Goal: Task Accomplishment & Management: Use online tool/utility

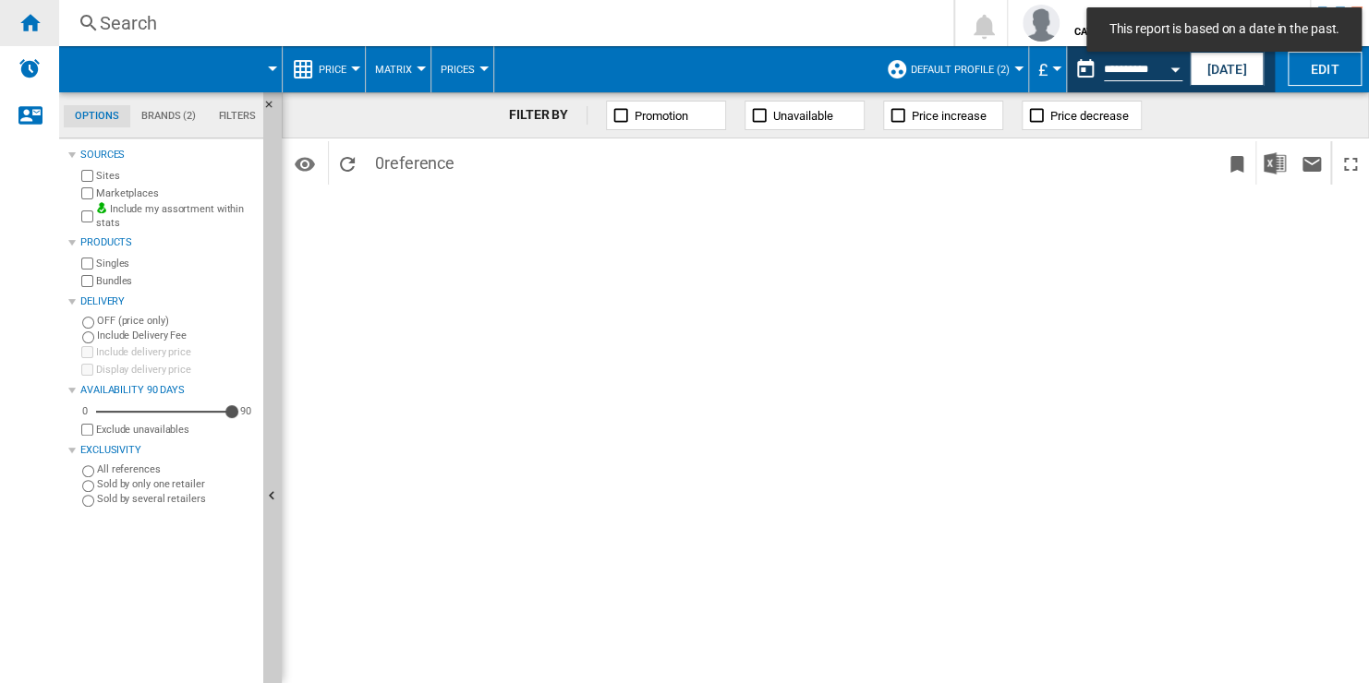
click at [45, 18] on div "Home" at bounding box center [29, 23] width 59 height 46
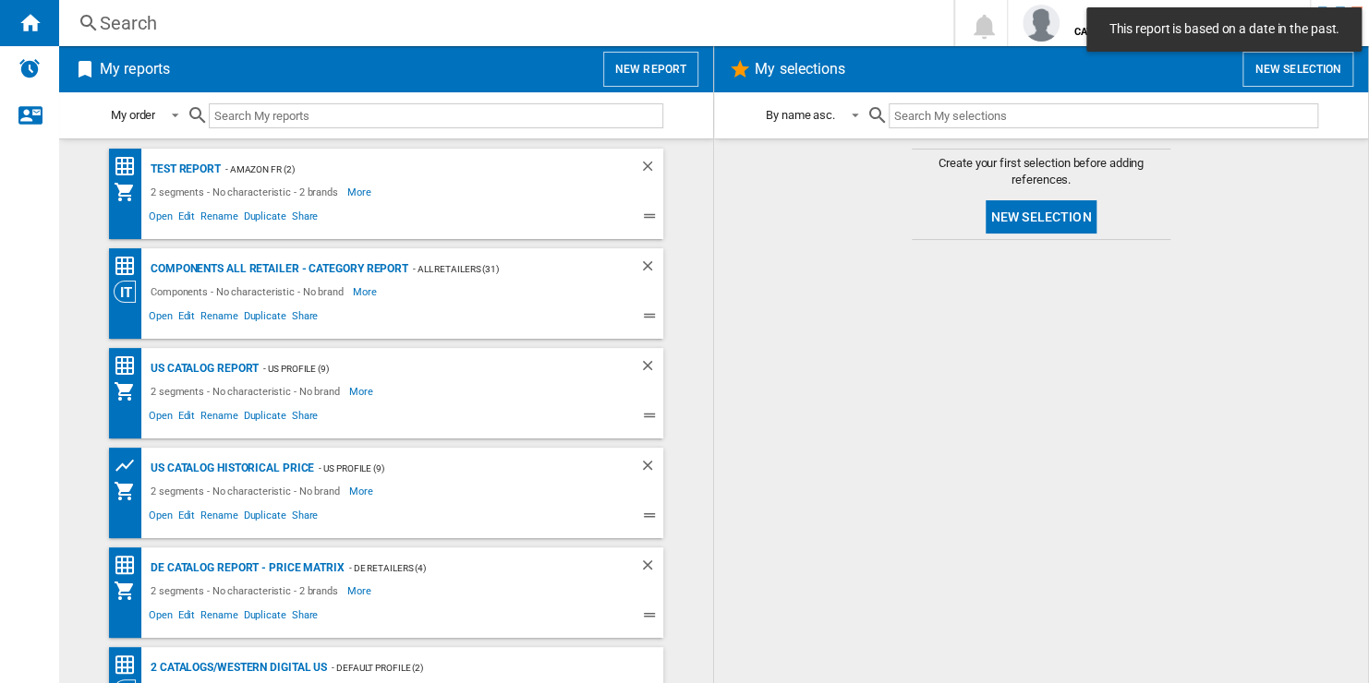
click at [658, 74] on button "New report" at bounding box center [650, 69] width 95 height 35
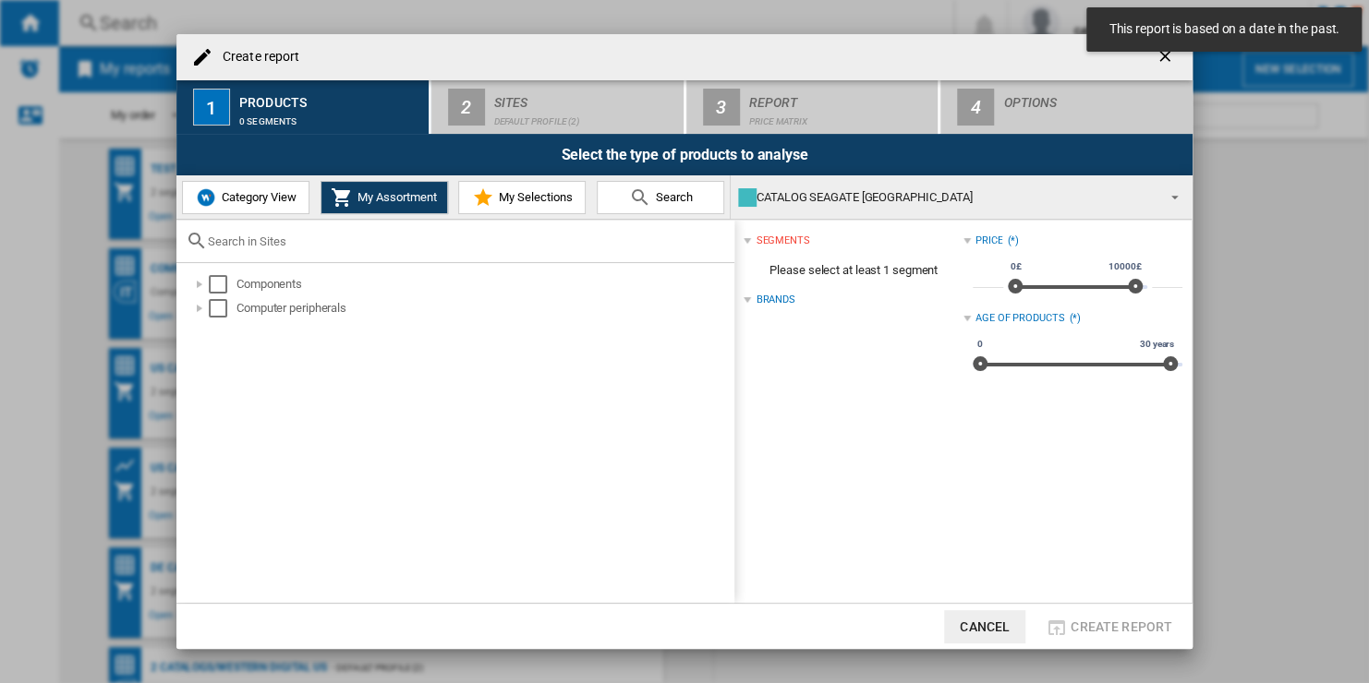
click at [989, 199] on div "CATALOG SEAGATE [GEOGRAPHIC_DATA]" at bounding box center [946, 198] width 417 height 26
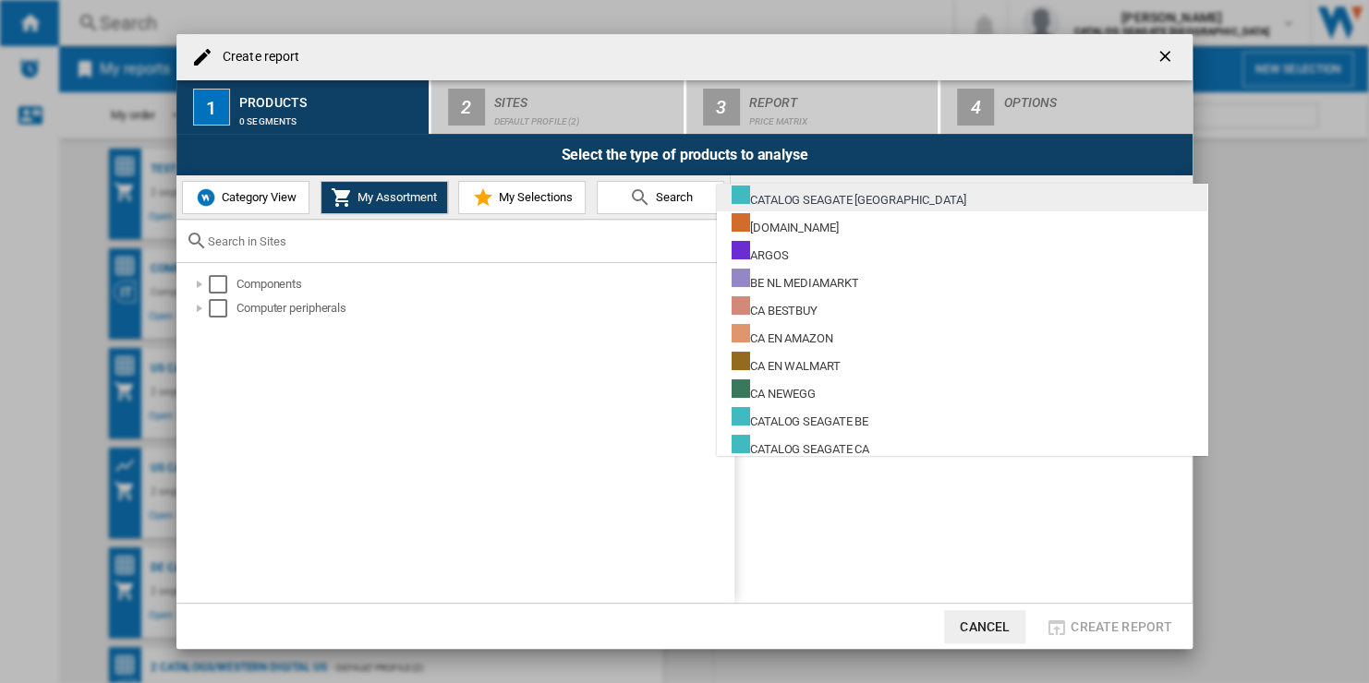
click at [893, 196] on md-option "CATALOG SEAGATE [GEOGRAPHIC_DATA]" at bounding box center [962, 198] width 490 height 28
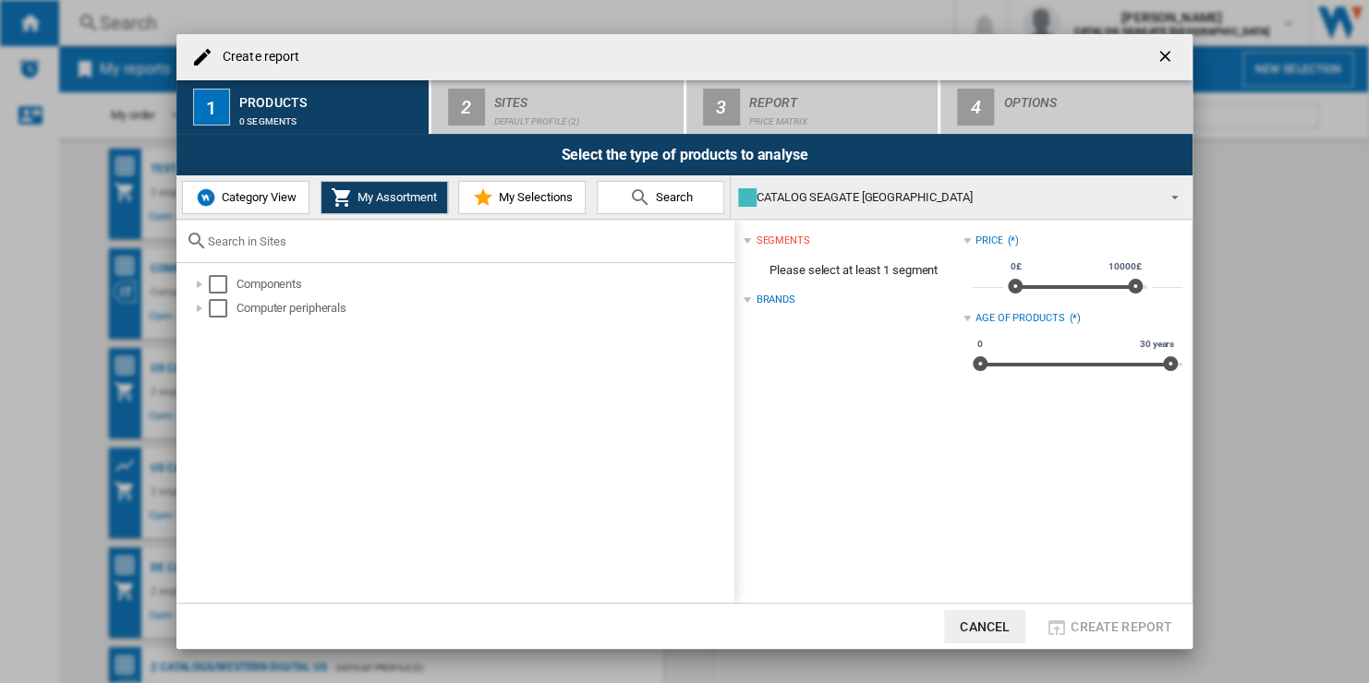
click at [933, 199] on div "CATALOG SEAGATE [GEOGRAPHIC_DATA]" at bounding box center [946, 198] width 417 height 26
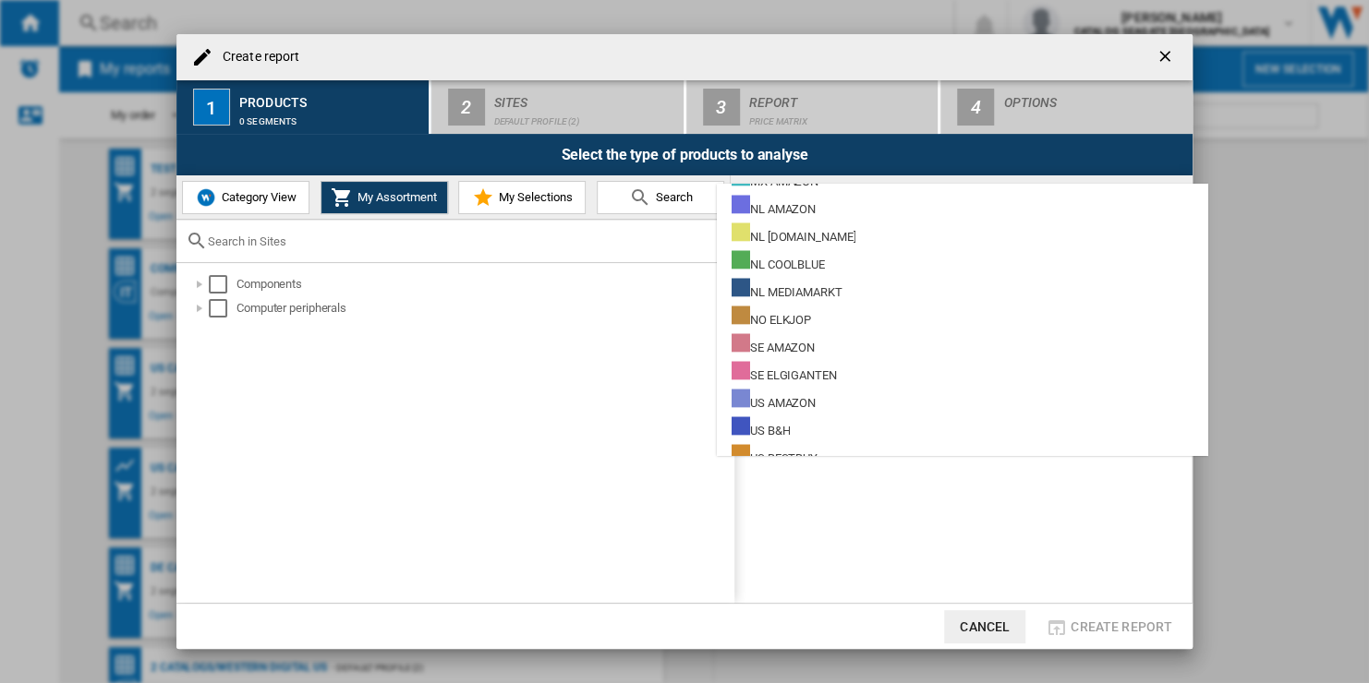
scroll to position [1141, 0]
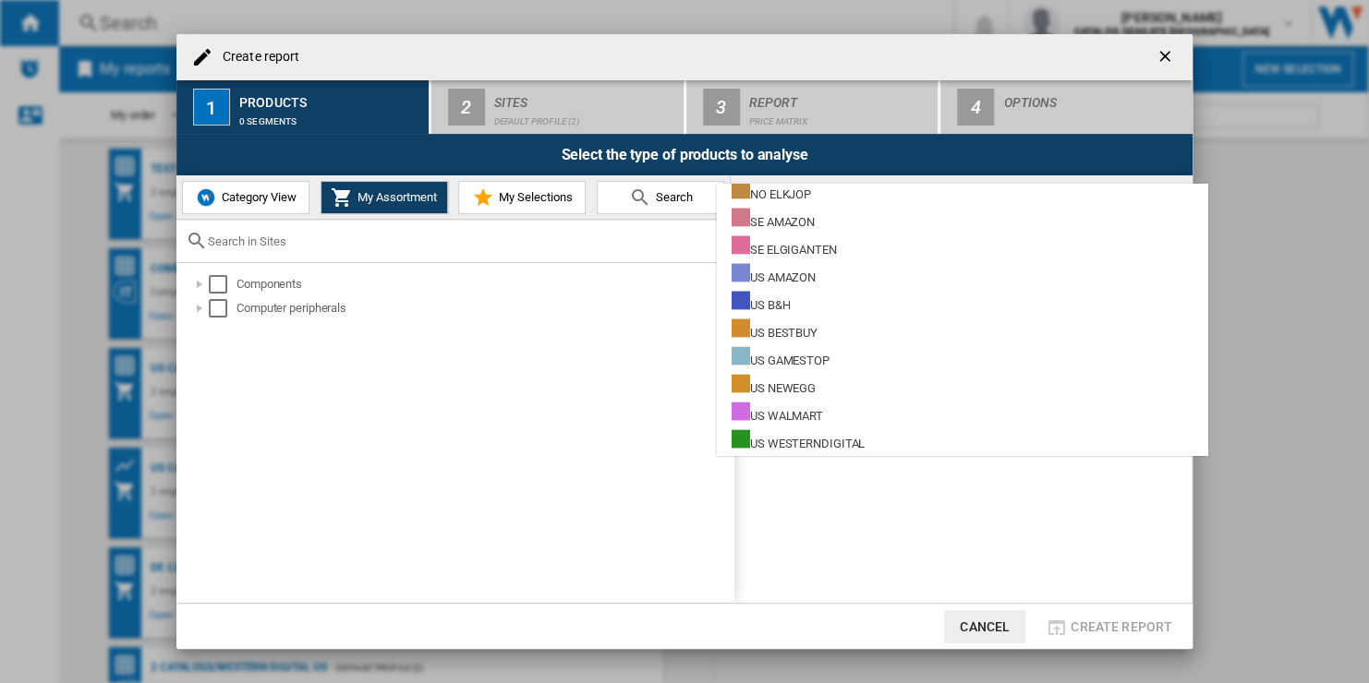
click at [596, 402] on md-backdrop at bounding box center [684, 341] width 1369 height 683
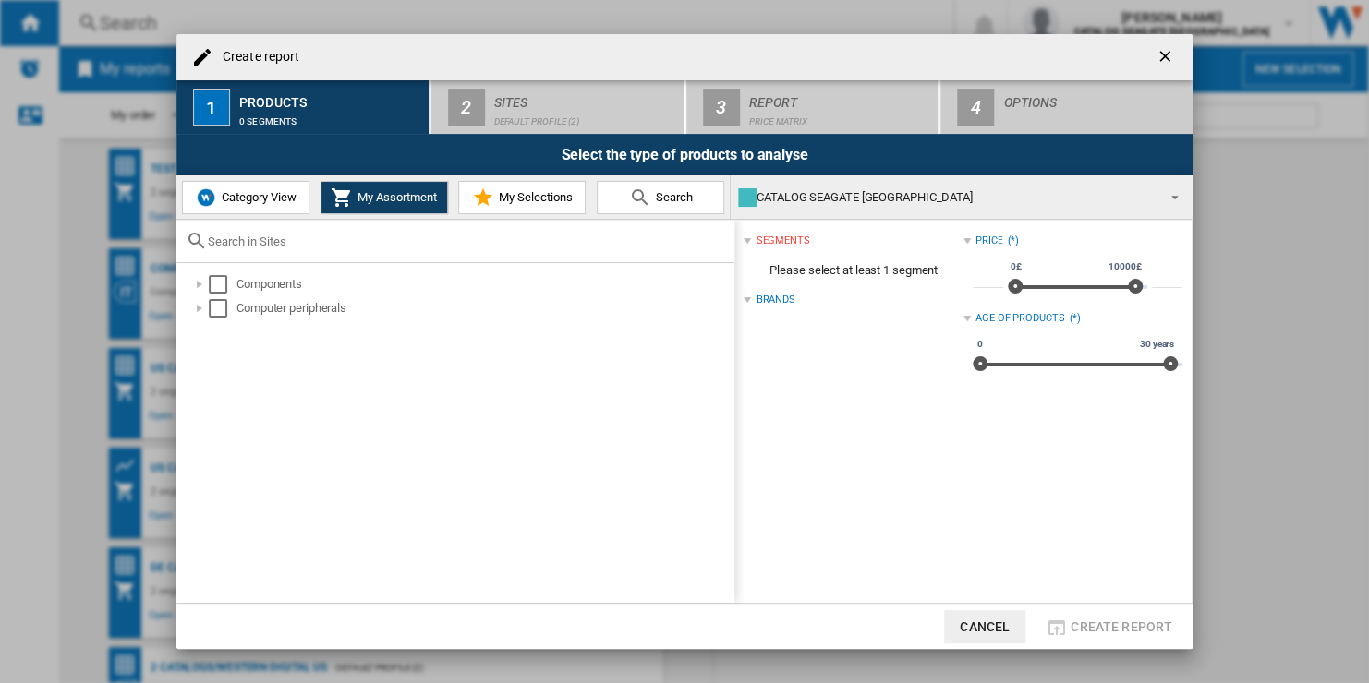
click at [1158, 54] on ng-md-icon "getI18NText('BUTTONS.CLOSE_DIALOG')" at bounding box center [1166, 58] width 22 height 22
